Goal: Transaction & Acquisition: Purchase product/service

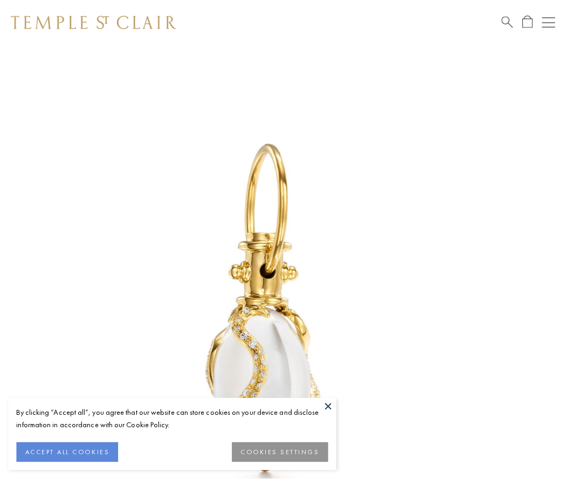
scroll to position [18, 0]
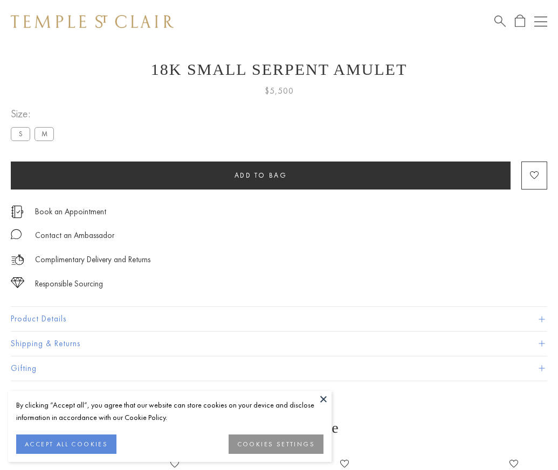
click at [260, 175] on span "Add to bag" at bounding box center [260, 175] width 53 height 9
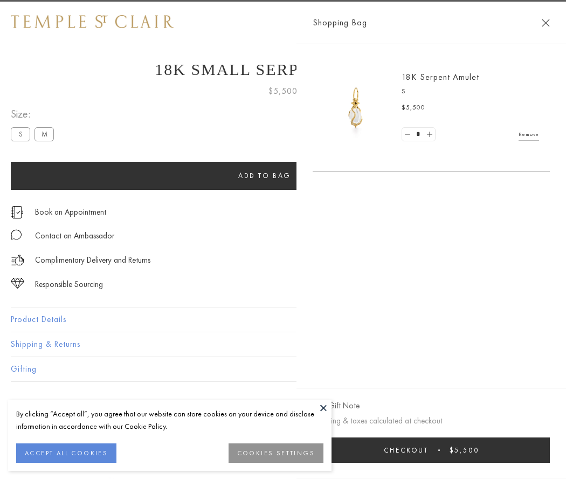
click at [451, 449] on button "Checkout $5,500" at bounding box center [431, 449] width 237 height 25
